Goal: Information Seeking & Learning: Learn about a topic

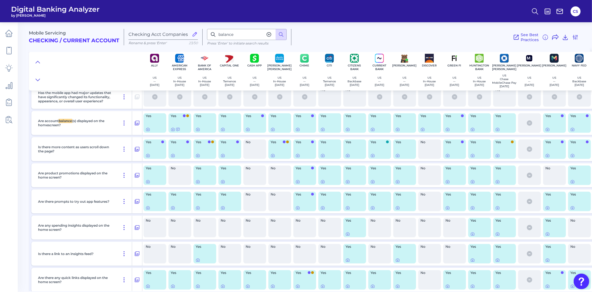
scroll to position [1021, 0]
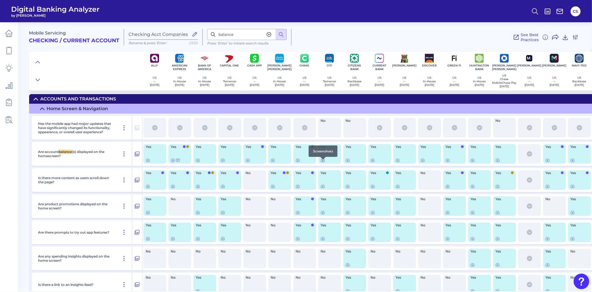
click at [323, 162] on icon at bounding box center [323, 160] width 4 height 4
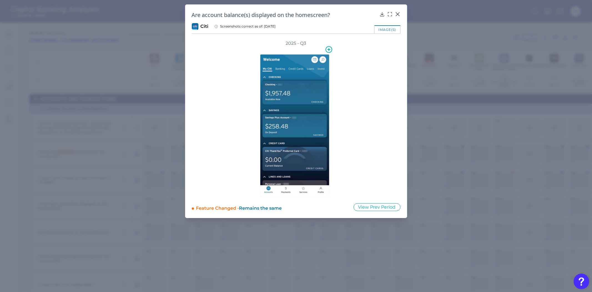
click at [292, 123] on img at bounding box center [294, 125] width 69 height 142
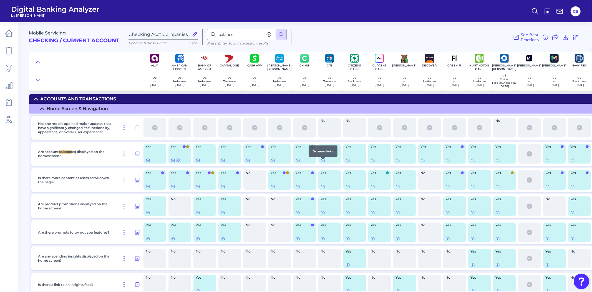
scroll to position [1051, 0]
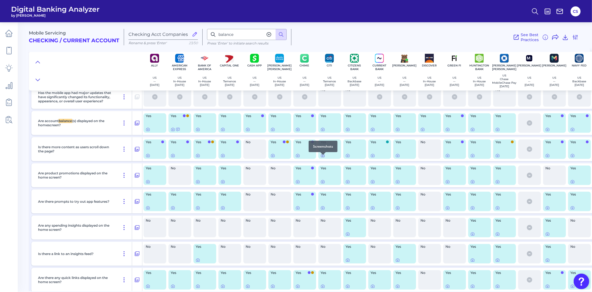
click at [323, 156] on icon at bounding box center [322, 155] width 1 height 1
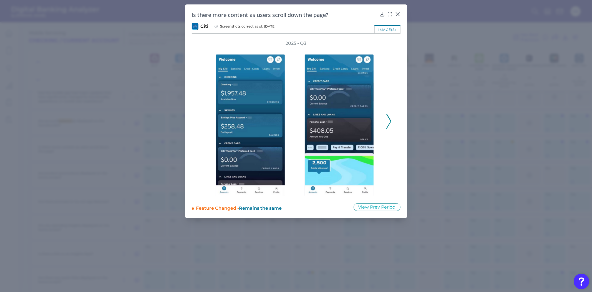
click at [387, 121] on icon at bounding box center [388, 121] width 5 height 15
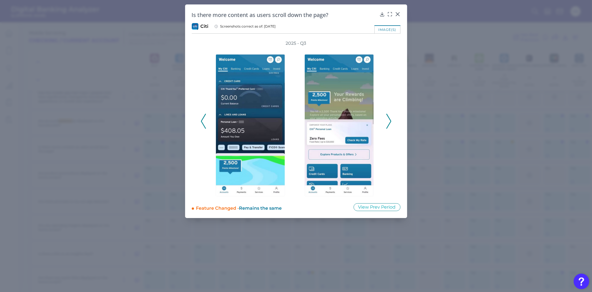
click at [387, 121] on icon at bounding box center [388, 121] width 5 height 15
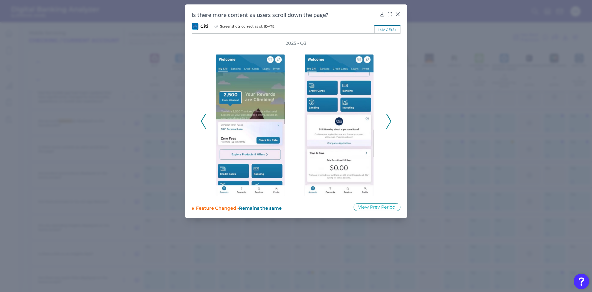
click at [204, 122] on icon at bounding box center [203, 121] width 5 height 15
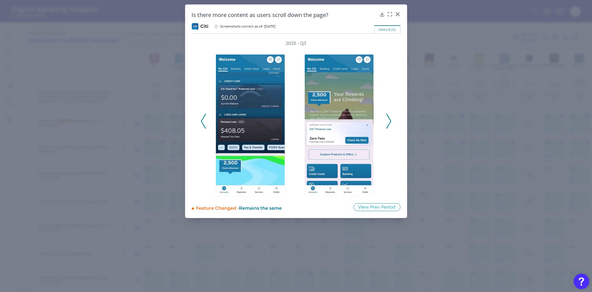
click at [204, 122] on icon at bounding box center [203, 121] width 5 height 15
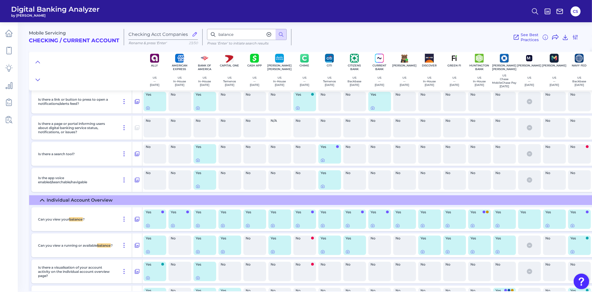
scroll to position [1391, 0]
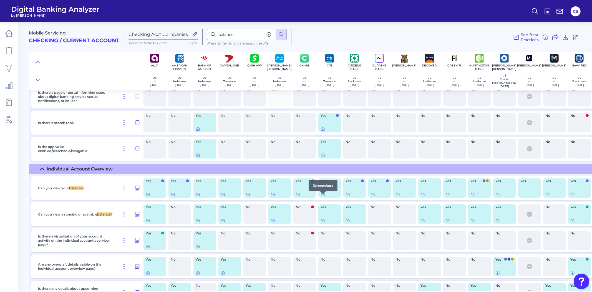
click at [322, 196] on icon at bounding box center [323, 194] width 4 height 4
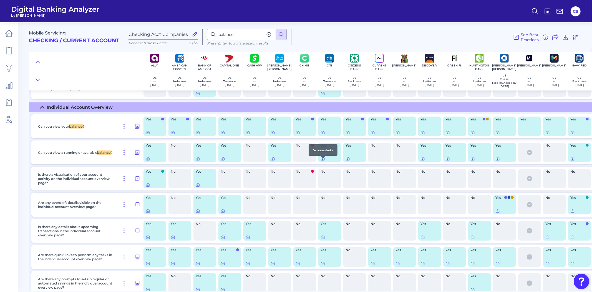
click at [323, 161] on icon at bounding box center [323, 158] width 4 height 4
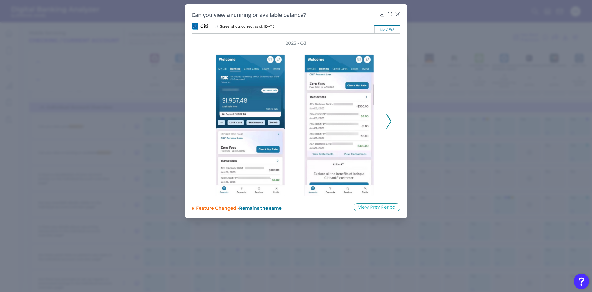
click at [388, 125] on polyline at bounding box center [389, 121] width 4 height 14
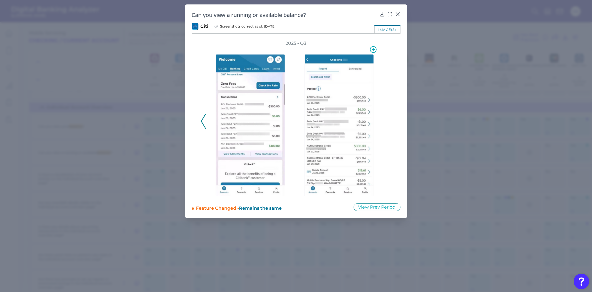
click at [325, 129] on img at bounding box center [339, 125] width 69 height 142
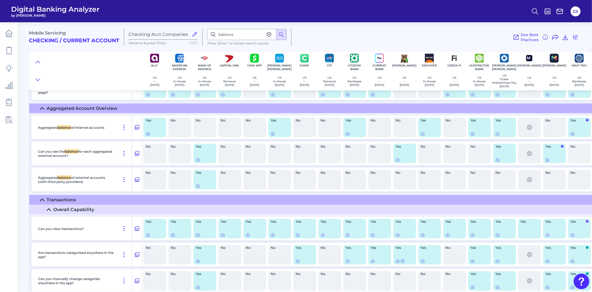
scroll to position [1576, 0]
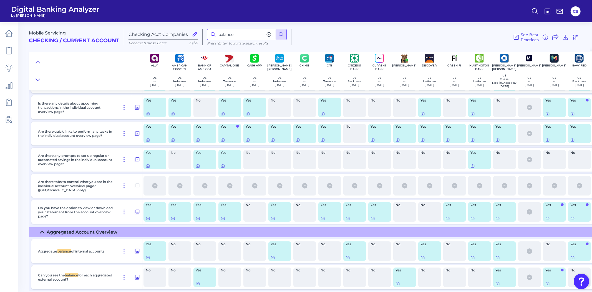
click at [238, 31] on input "balance" at bounding box center [247, 34] width 80 height 11
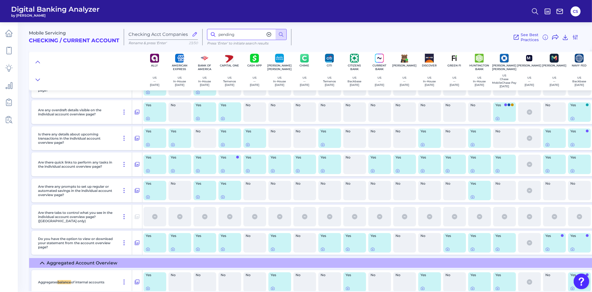
type input "pending"
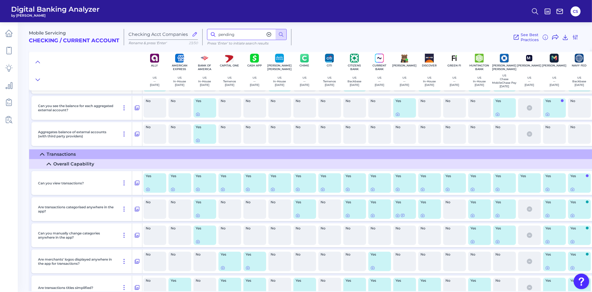
scroll to position [1899, 0]
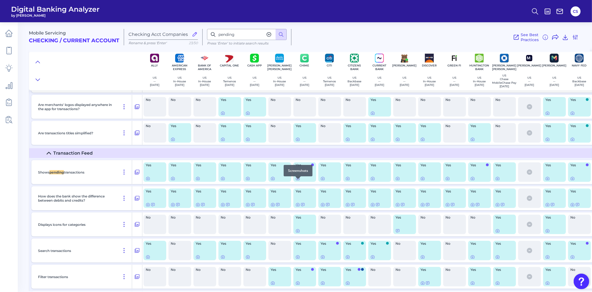
click at [297, 180] on icon at bounding box center [298, 178] width 4 height 4
click at [321, 180] on icon at bounding box center [322, 178] width 3 height 3
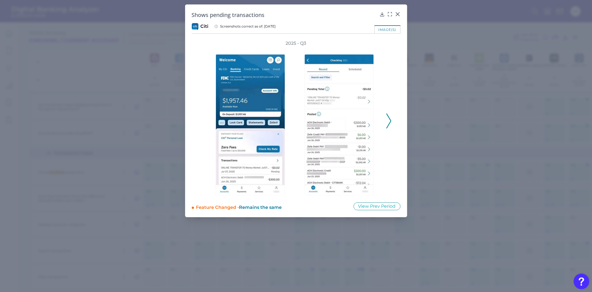
click at [391, 120] on polyline at bounding box center [389, 121] width 4 height 14
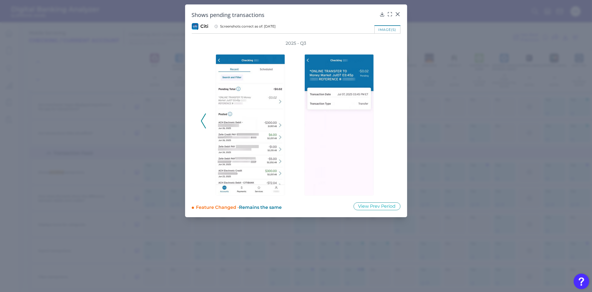
click at [204, 120] on icon at bounding box center [203, 120] width 5 height 15
